Goal: Find specific page/section: Find specific page/section

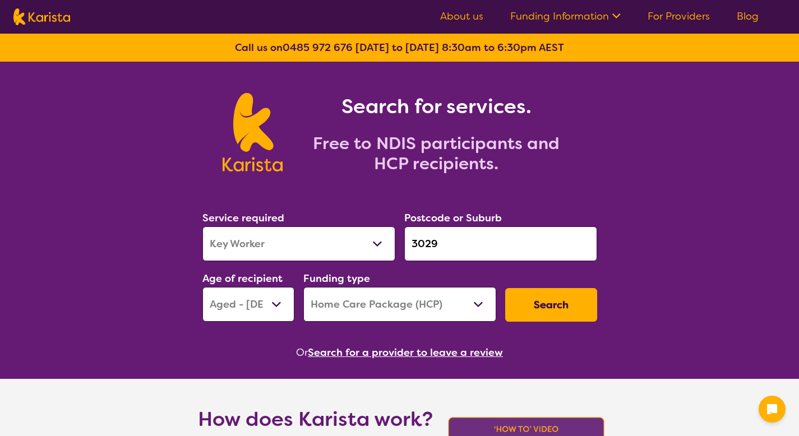
select select "Key Worker"
select select "AG"
select select "HCP"
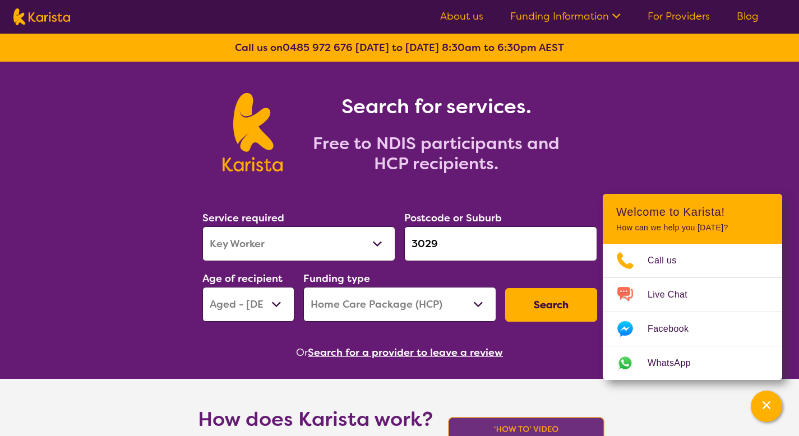
click at [452, 16] on link "About us" at bounding box center [461, 16] width 43 height 13
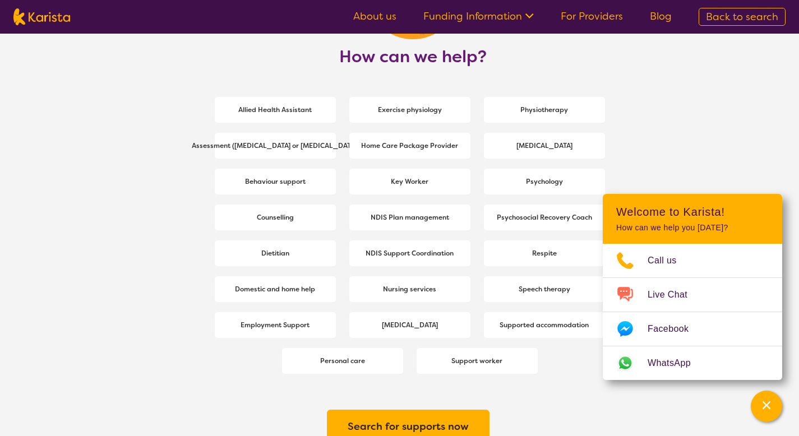
scroll to position [1514, 0]
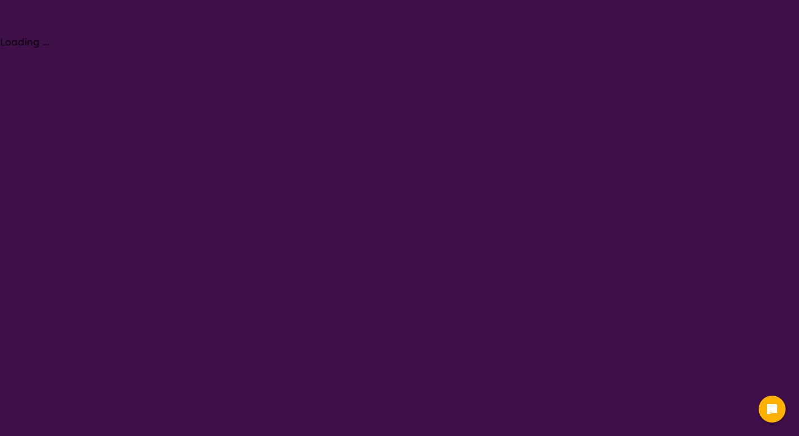
select select "NDIS Plan management"
select select "AG"
select select "NDIS"
select select "NDIS Plan management"
select select "AG"
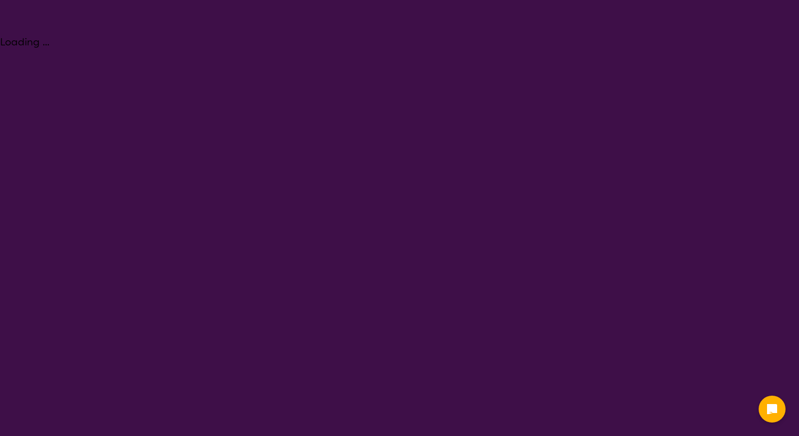
select select "NDIS"
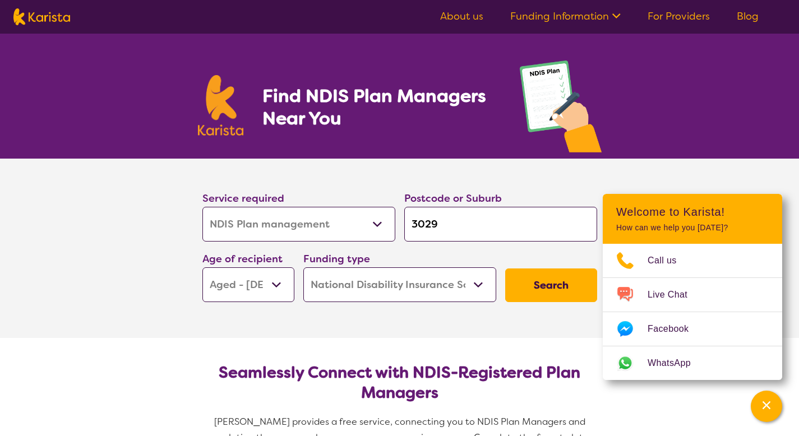
click at [677, 21] on link "For Providers" at bounding box center [679, 16] width 62 height 13
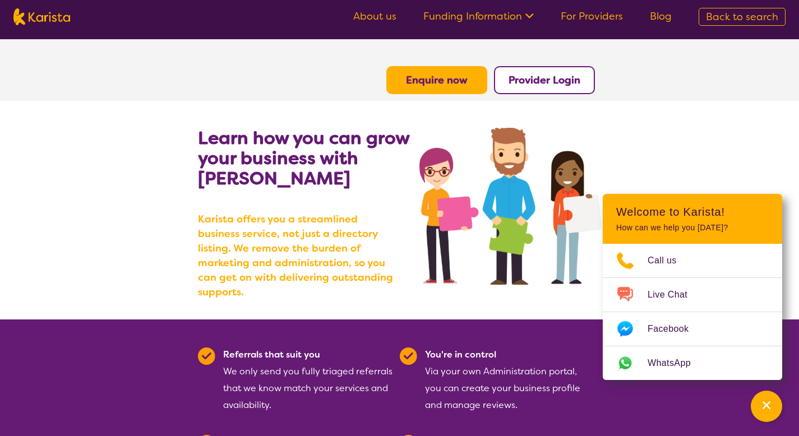
click at [521, 86] on b "Provider Login" at bounding box center [545, 79] width 72 height 13
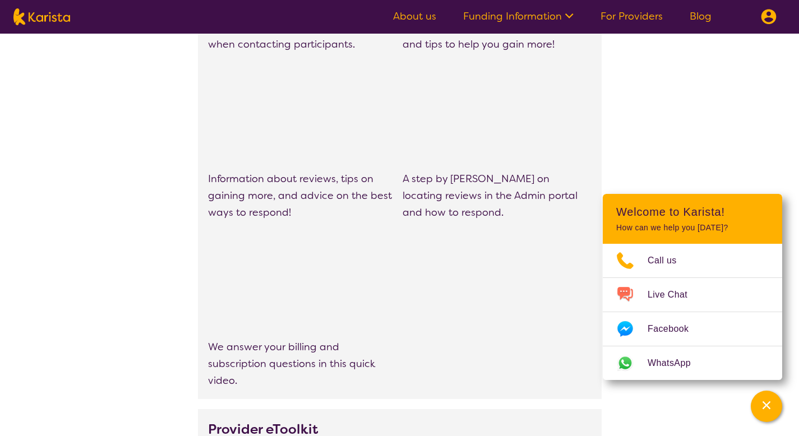
scroll to position [961, 0]
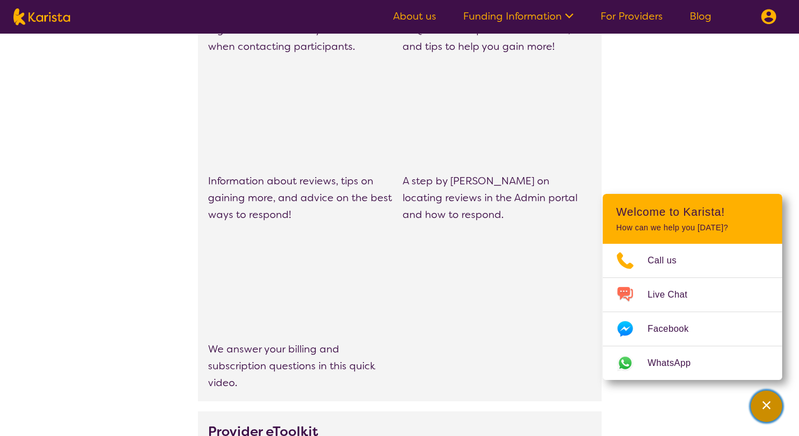
click at [770, 400] on icon "Channel Menu" at bounding box center [766, 405] width 11 height 11
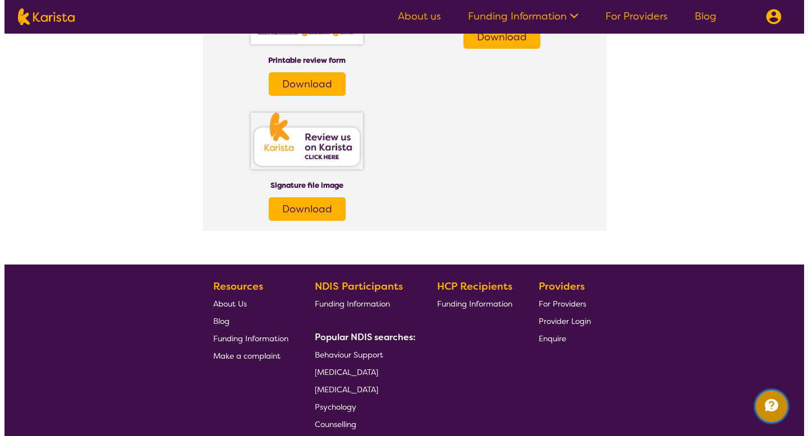
scroll to position [1797, 0]
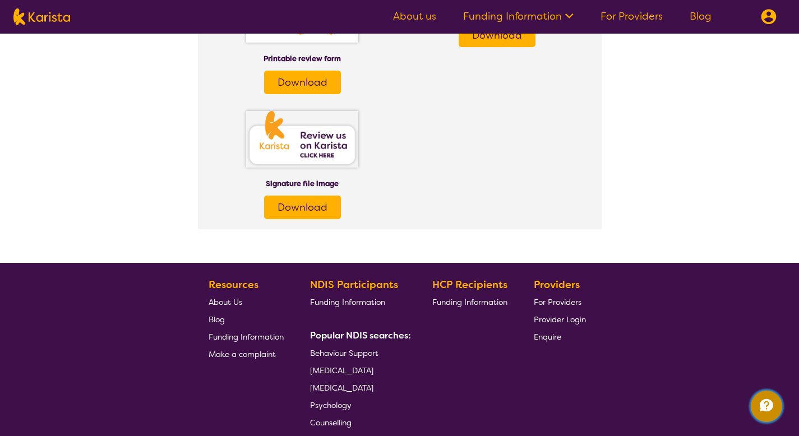
click at [768, 398] on icon "Channel Menu" at bounding box center [767, 405] width 22 height 22
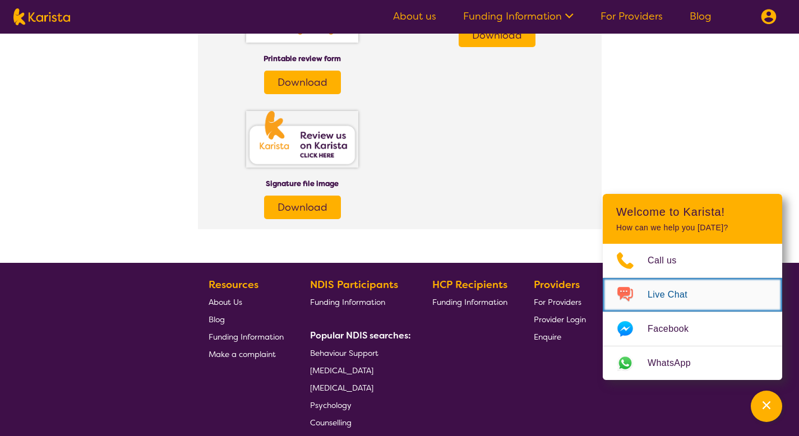
click at [675, 284] on link "Live Chat" at bounding box center [692, 295] width 179 height 34
